Goal: Download file/media

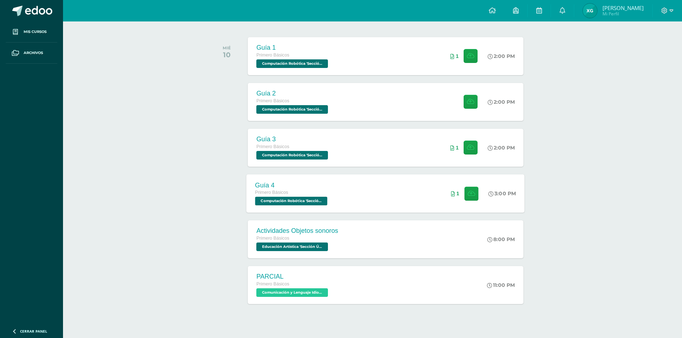
scroll to position [107, 0]
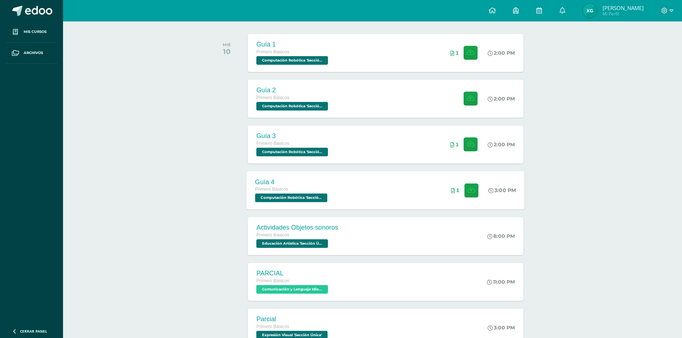
click at [432, 191] on div "Guía 4 Primero Básicos Computación Robótica 'Sección Única' 3:00 PM 1 Guía 4" at bounding box center [386, 190] width 278 height 38
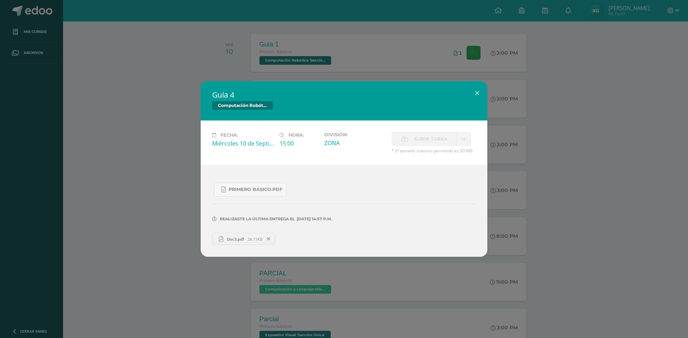
click at [117, 157] on div "Guía 4 Computación Robótica Fecha: Miércoles 10 de Septiembre Hora: 15:00 Divis…" at bounding box center [344, 169] width 682 height 176
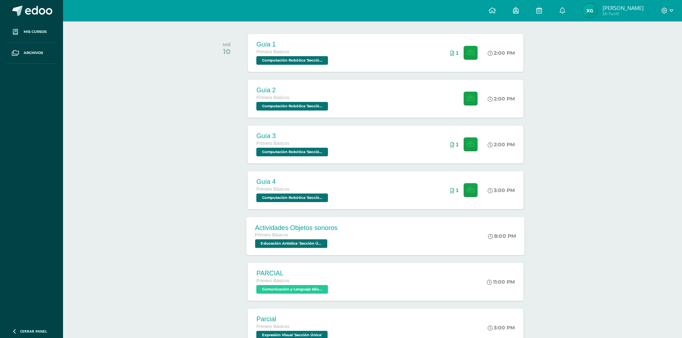
click at [328, 238] on div "Primero Básicos" at bounding box center [296, 236] width 82 height 8
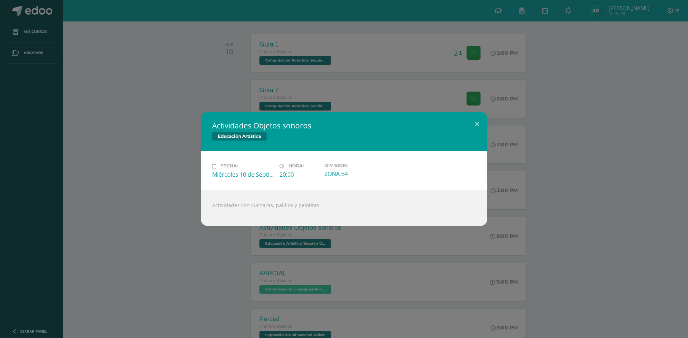
click at [153, 156] on div "Actividades Objetos sonoros Educación Artística Fecha: Miércoles 10 de Septiemb…" at bounding box center [344, 169] width 682 height 114
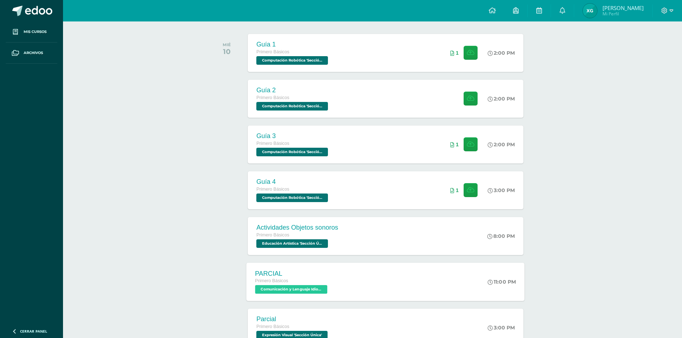
click at [345, 279] on div "PARCIAL Primero Básicos Comunicación y Lenguaje Idioma Extranjero 'Sección Únic…" at bounding box center [386, 282] width 278 height 38
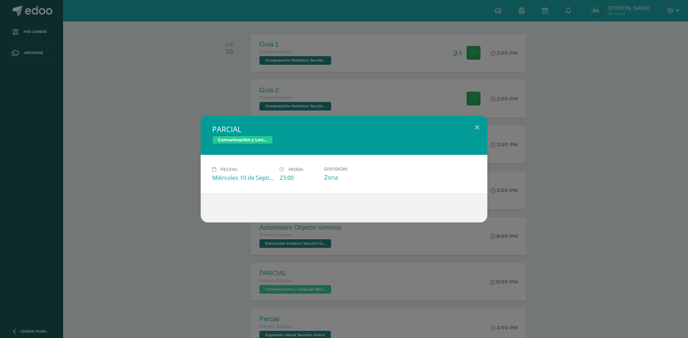
click at [159, 181] on div "PARCIAL Comunicación y Lenguaje Idioma Extranjero Fecha: Miércoles 10 de Septie…" at bounding box center [344, 169] width 682 height 107
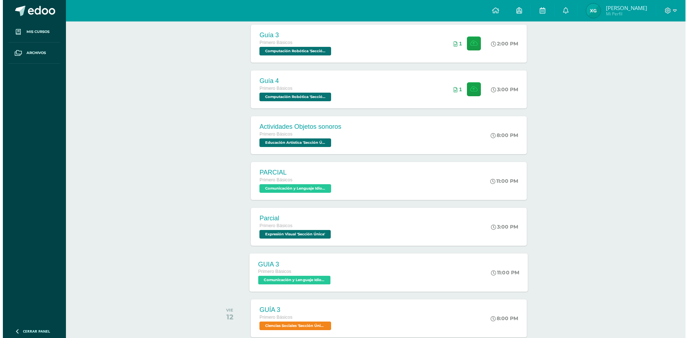
scroll to position [215, 0]
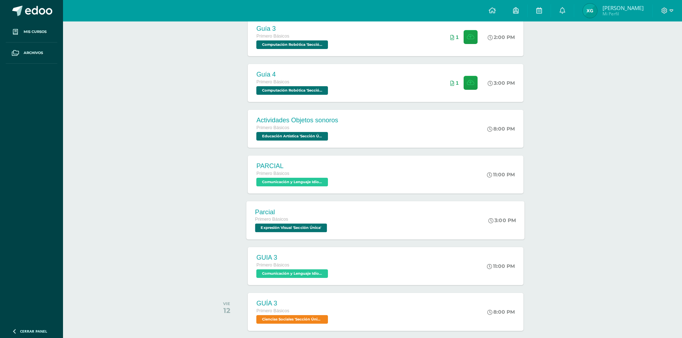
click at [307, 221] on div "Primero Básicos" at bounding box center [292, 220] width 74 height 8
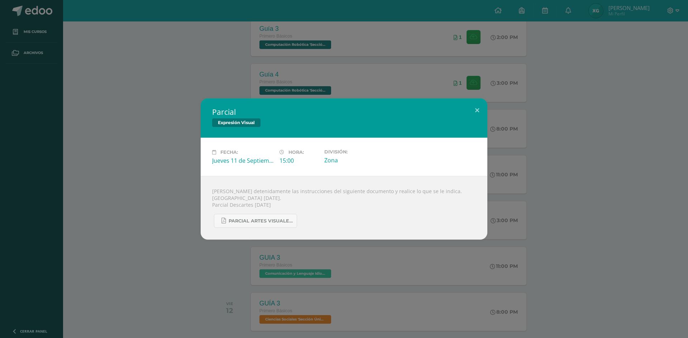
click at [198, 194] on div "Parcial Expresión Visual Fecha: Jueves 11 de Septiembre Hora: 15:00 División: Z…" at bounding box center [344, 168] width 682 height 141
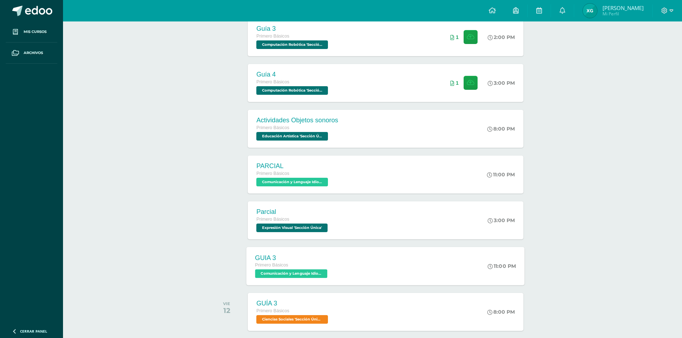
click at [345, 260] on div "GUIA 3 Primero Básicos Comunicación y Lenguaje Idioma Extranjero 'Sección Única…" at bounding box center [386, 266] width 278 height 38
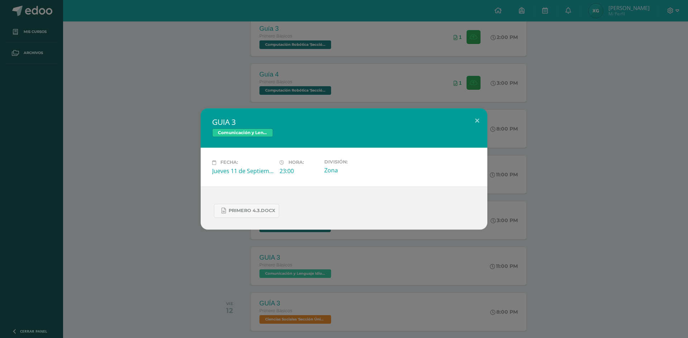
click at [169, 172] on div "GUIA 3 Comunicación y Lenguaje Idioma Extranjero Fecha: Jueves 11 de Septiembre…" at bounding box center [344, 169] width 682 height 121
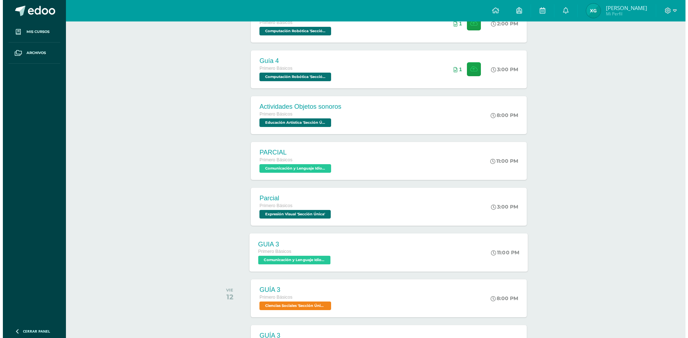
scroll to position [251, 0]
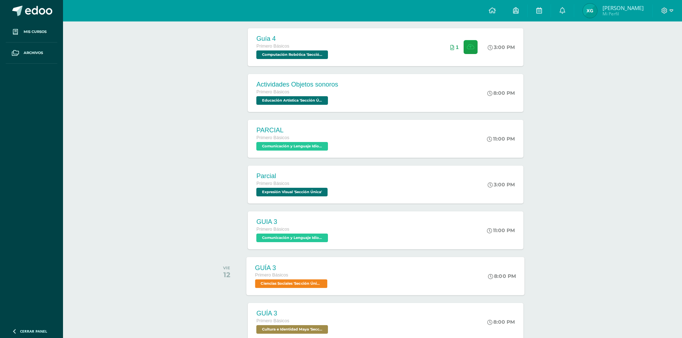
click at [347, 269] on div "GUÍA 3 Primero Básicos Ciencias Sociales 'Sección Única' 8:00 PM GUÍA 3 Ciencia…" at bounding box center [386, 276] width 278 height 38
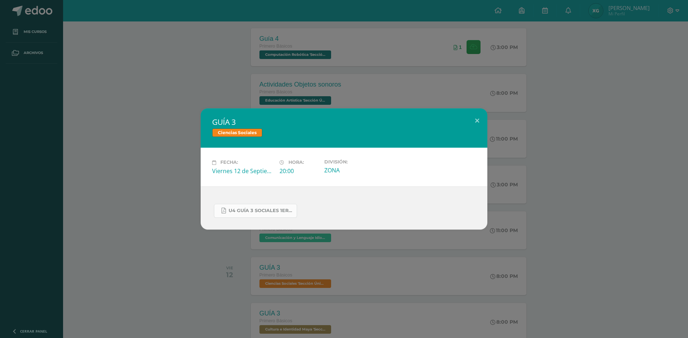
click at [270, 207] on link "U4 GUÍA 3 SOCIALES 1ERO.pdf" at bounding box center [255, 211] width 83 height 14
drag, startPoint x: 151, startPoint y: 148, endPoint x: 230, endPoint y: 189, distance: 88.9
click at [161, 151] on div "GUÍA 3 Ciencias Sociales Fecha: Viernes 12 de Septiembre Hora: 20:00 División: …" at bounding box center [344, 169] width 682 height 121
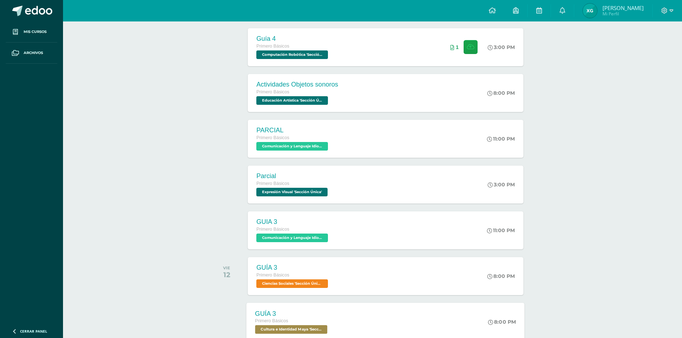
click at [327, 320] on div "Primero Básicos" at bounding box center [292, 322] width 74 height 8
